Goal: Find specific page/section: Find specific page/section

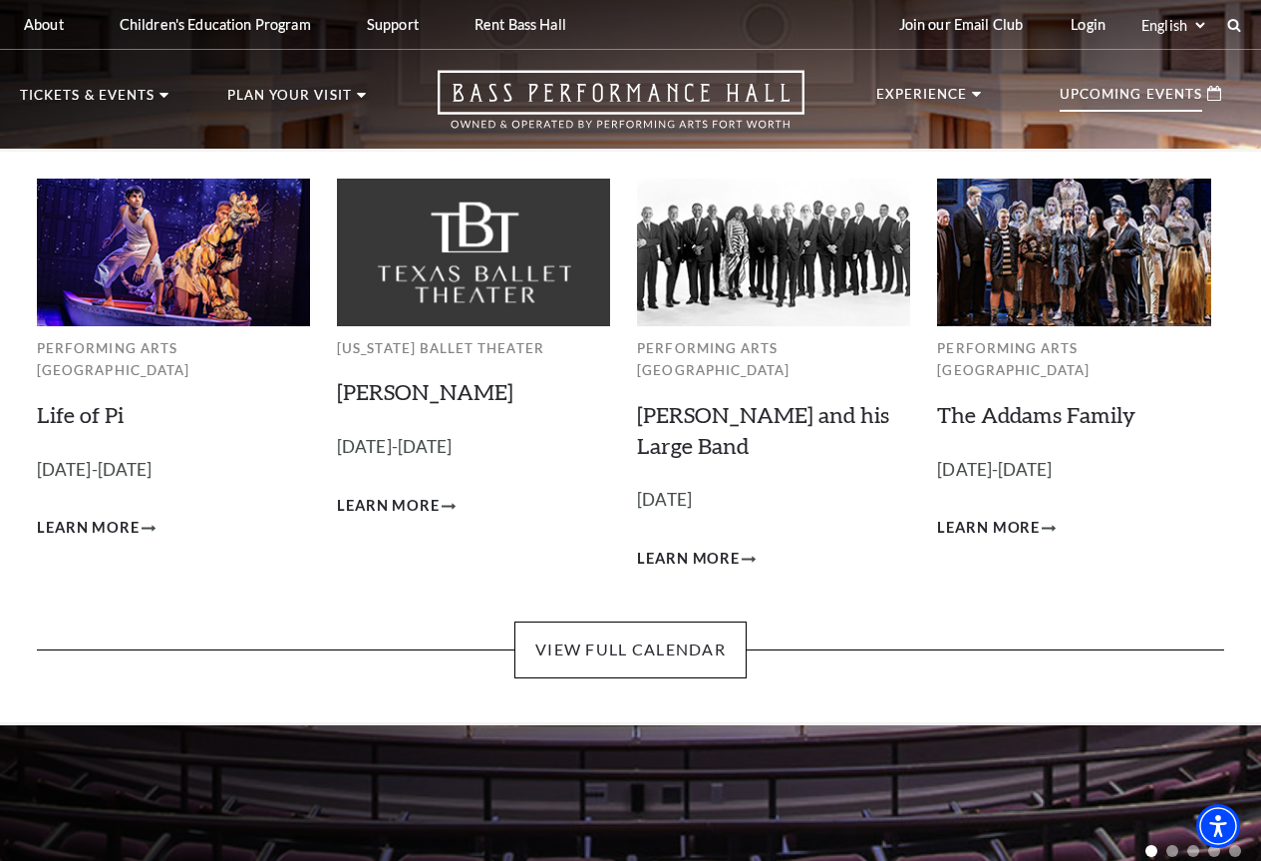
click at [1133, 96] on p "Upcoming Events" at bounding box center [1131, 100] width 143 height 24
click at [1124, 104] on p "Upcoming Events" at bounding box center [1131, 100] width 143 height 24
click at [1148, 101] on p "Upcoming Events" at bounding box center [1131, 100] width 143 height 24
click at [1150, 102] on p "Upcoming Events" at bounding box center [1131, 100] width 143 height 24
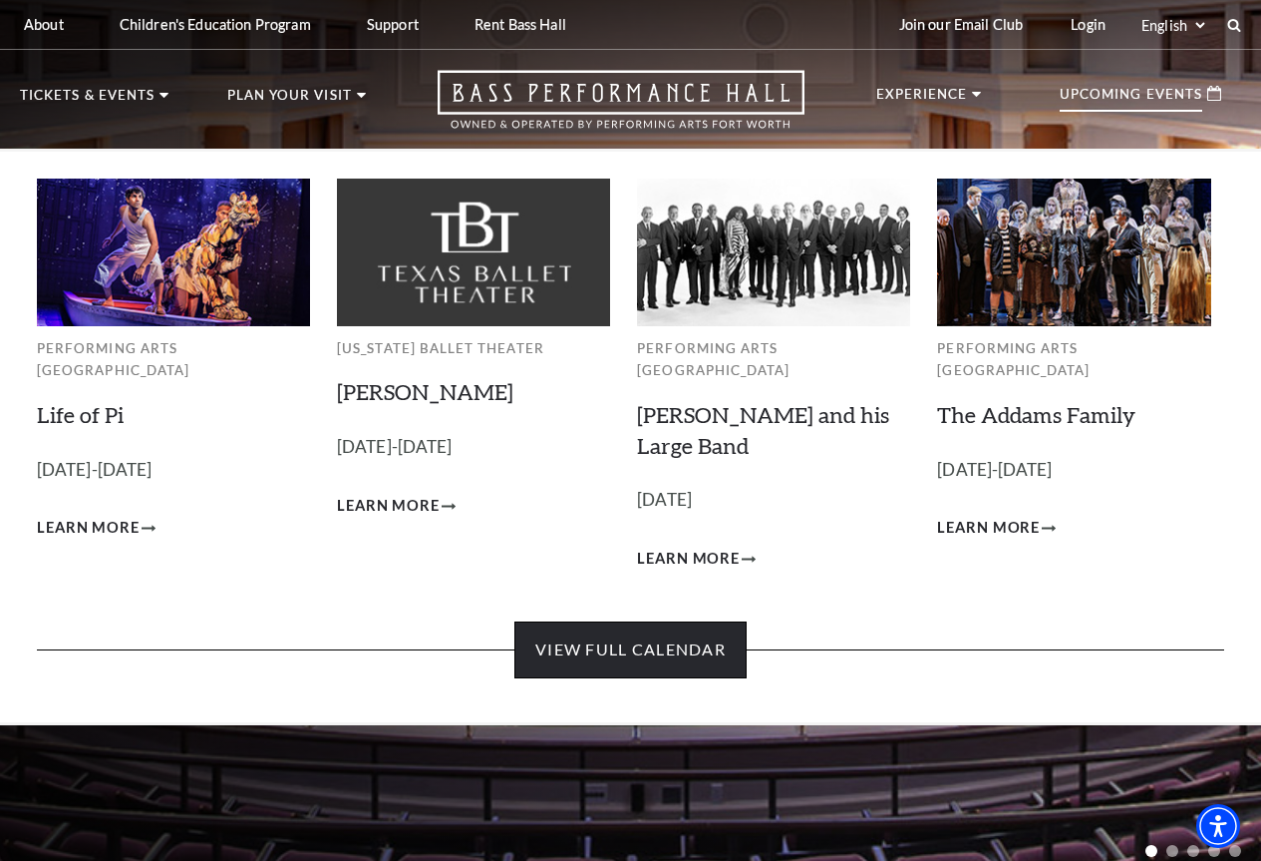
click at [667, 629] on link "View Full Calendar" at bounding box center [631, 649] width 232 height 56
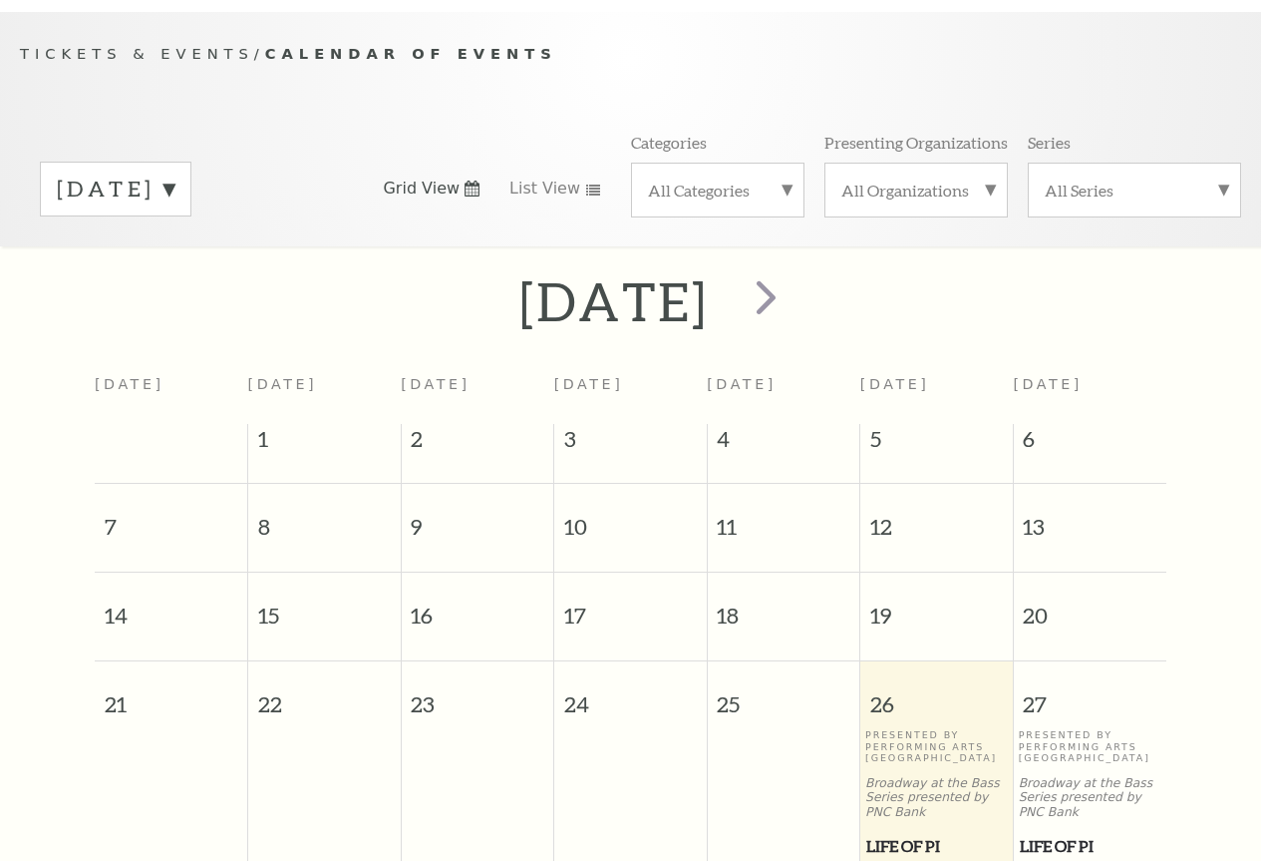
scroll to position [177, 0]
